Goal: Transaction & Acquisition: Purchase product/service

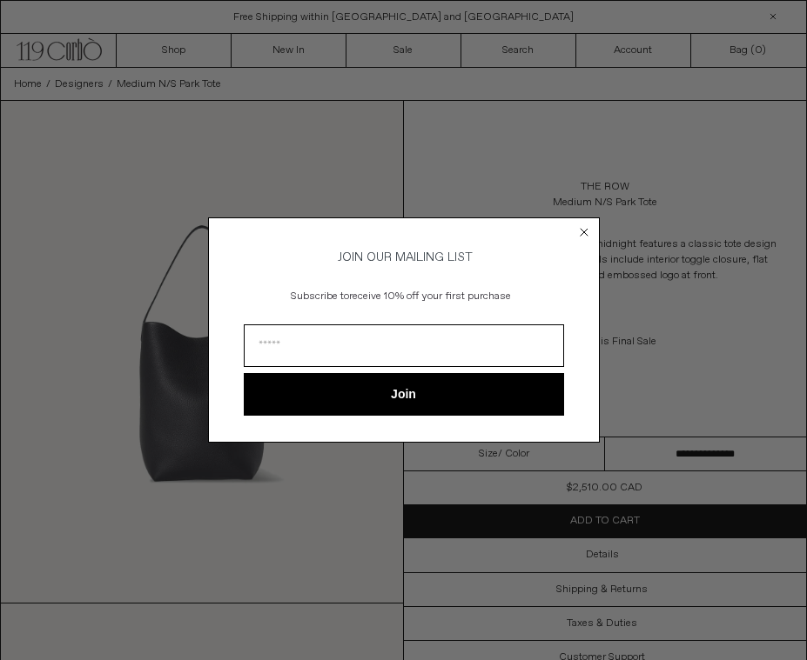
click at [590, 224] on circle "Close dialog" at bounding box center [583, 232] width 17 height 17
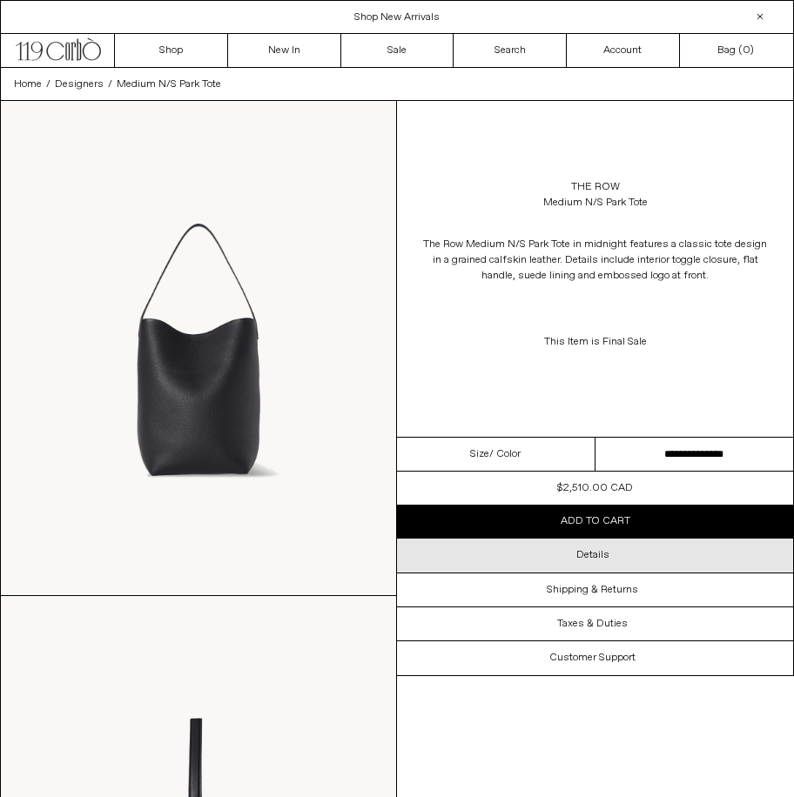
click at [583, 554] on h3 "Details" at bounding box center [592, 555] width 33 height 12
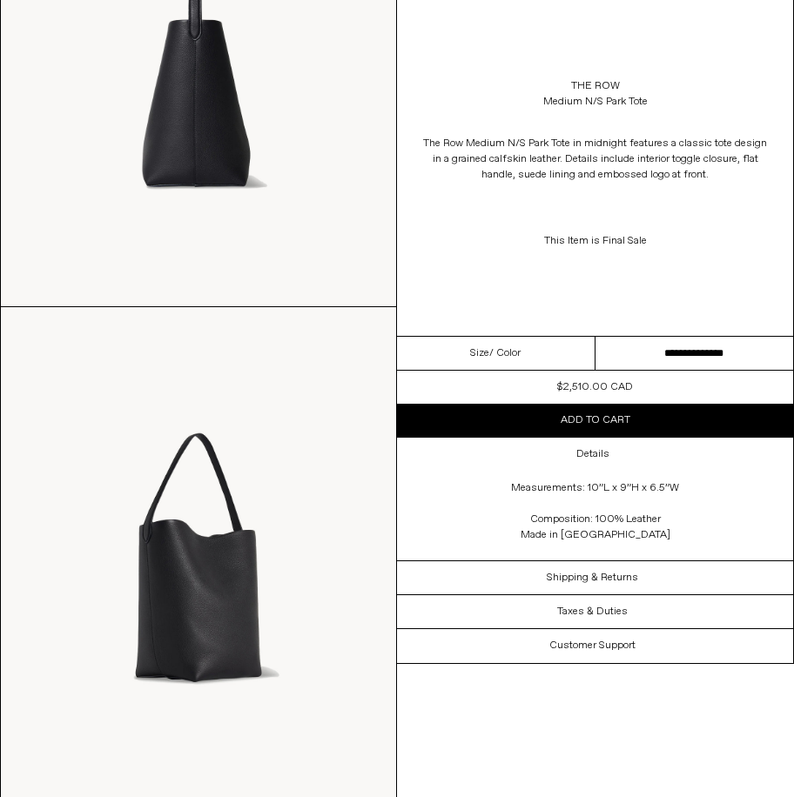
scroll to position [857, 0]
